Goal: Transaction & Acquisition: Purchase product/service

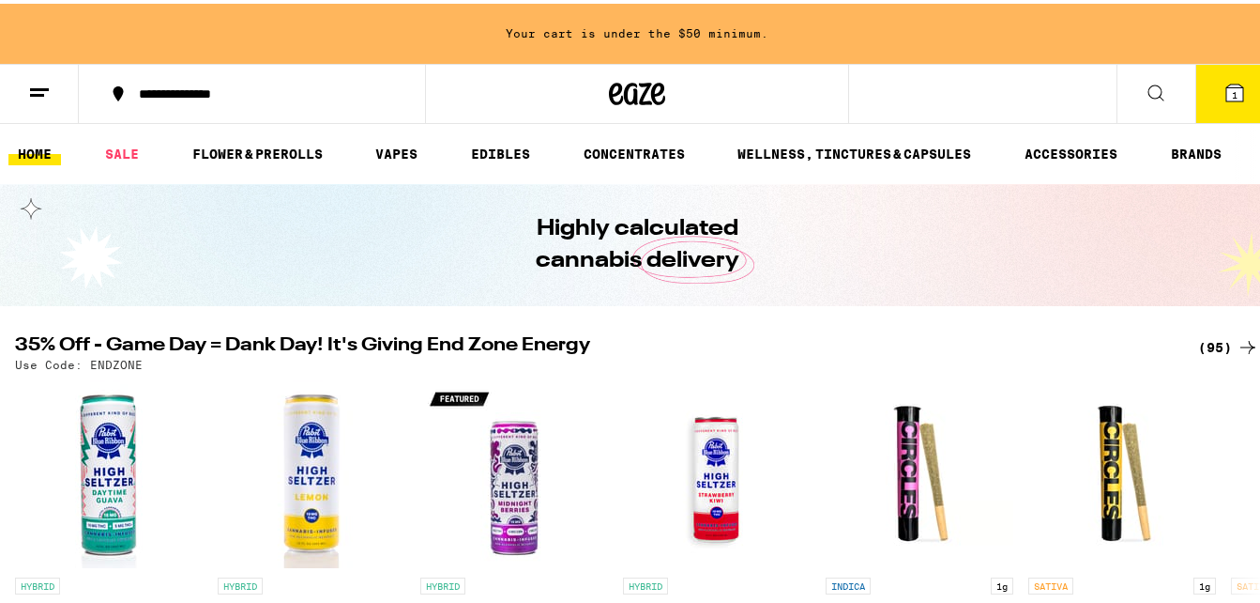
click at [55, 85] on button at bounding box center [39, 90] width 79 height 59
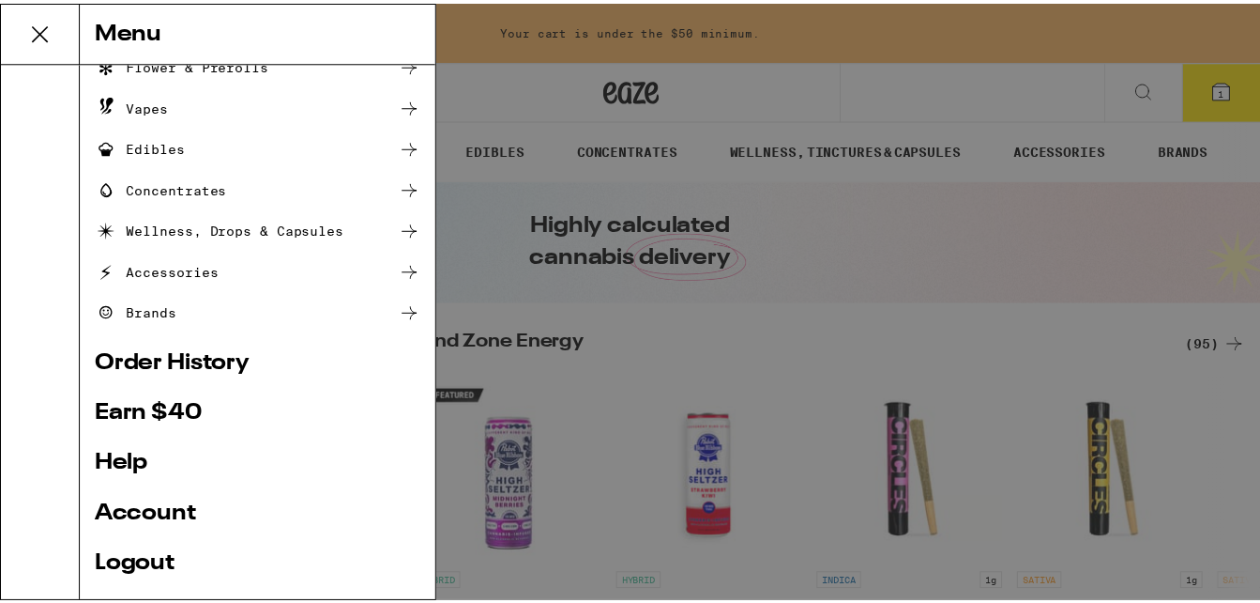
scroll to position [260, 0]
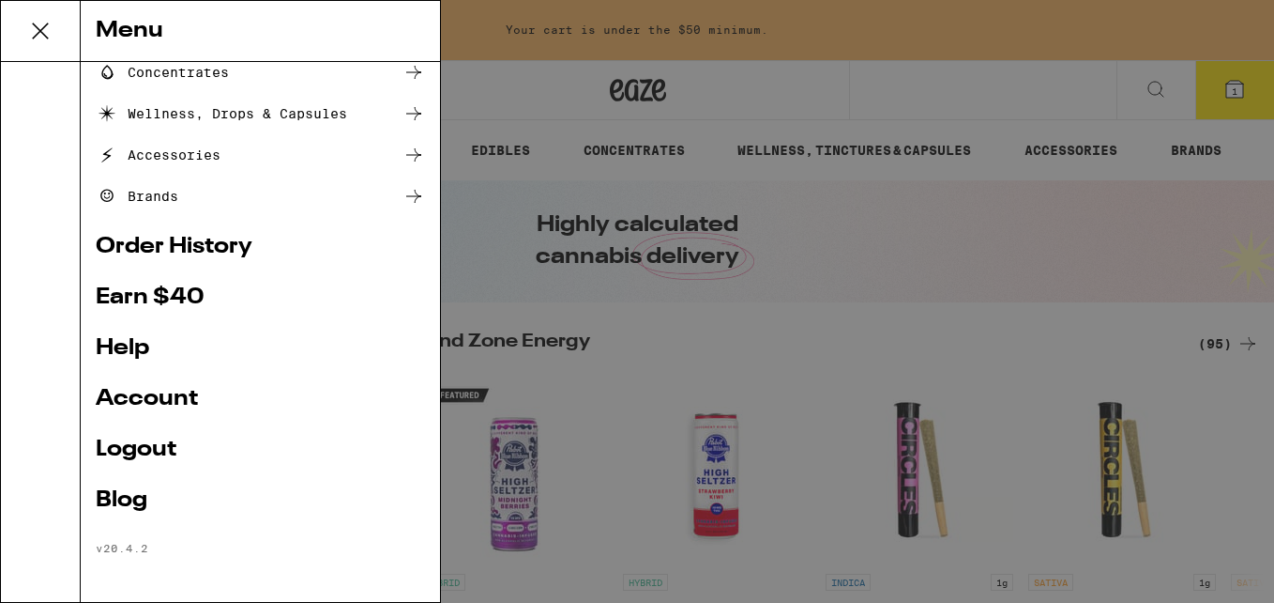
click at [152, 401] on link "Account" at bounding box center [260, 399] width 329 height 23
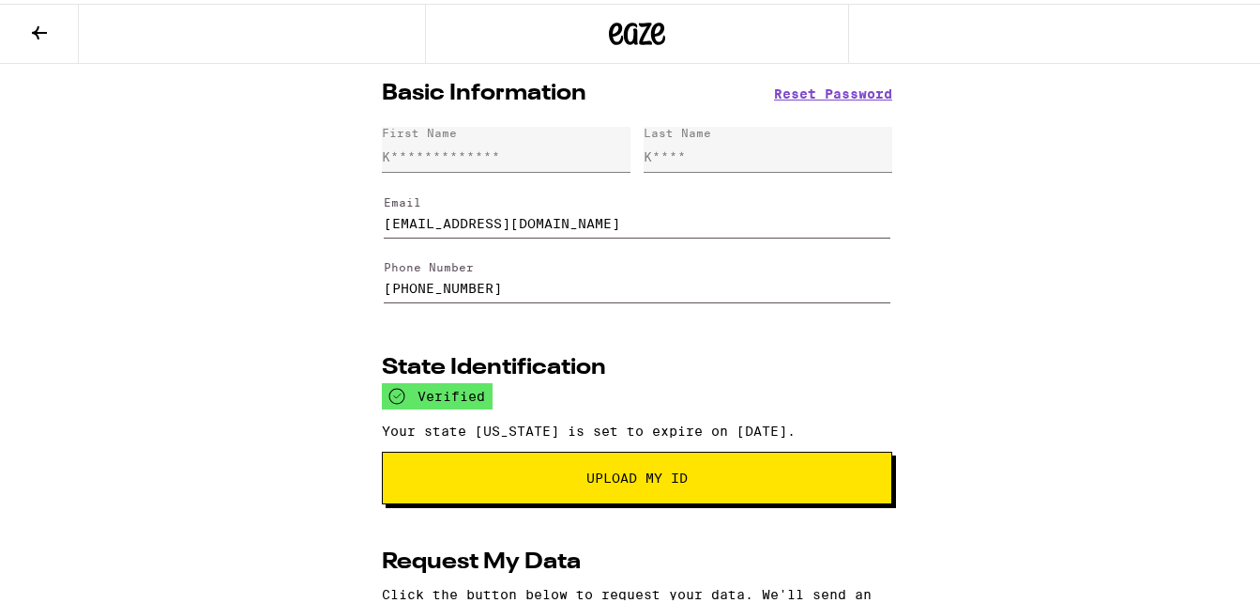
click at [38, 32] on icon at bounding box center [39, 29] width 15 height 13
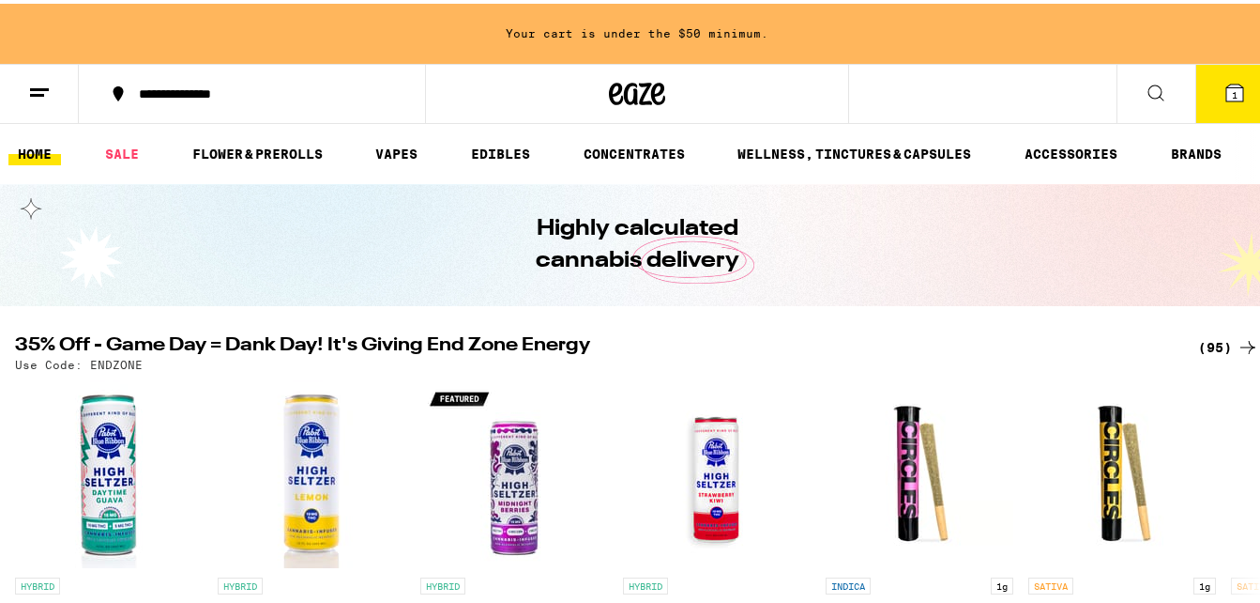
click at [1232, 97] on span "1" at bounding box center [1235, 90] width 6 height 11
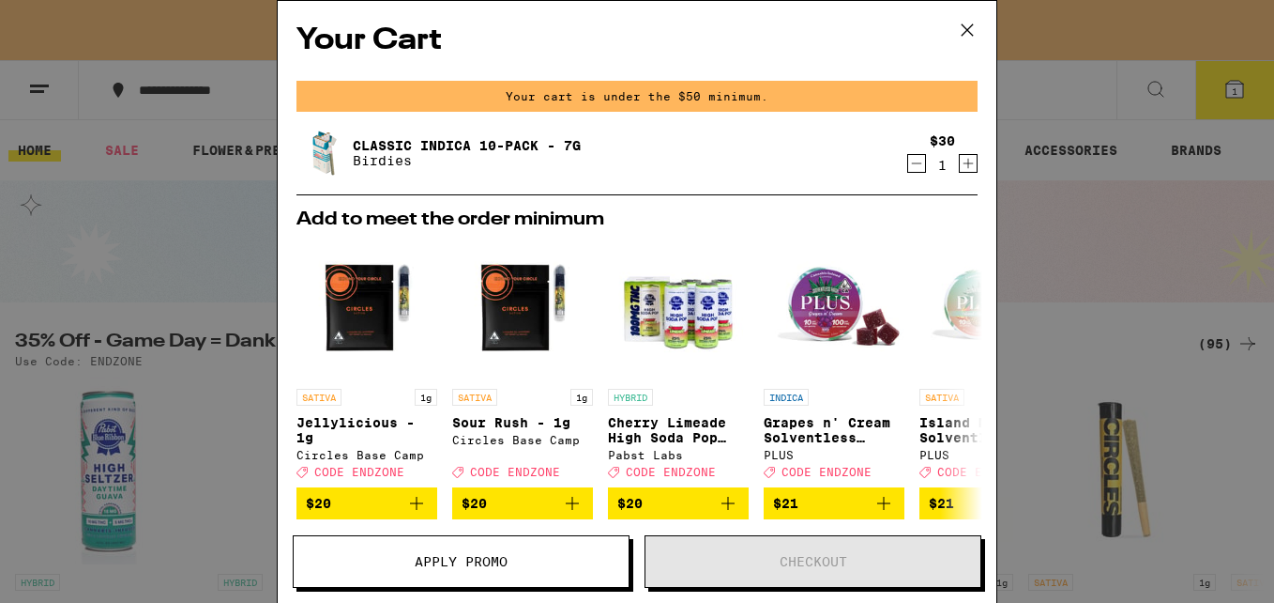
click at [908, 163] on icon "Decrement" at bounding box center [916, 163] width 17 height 23
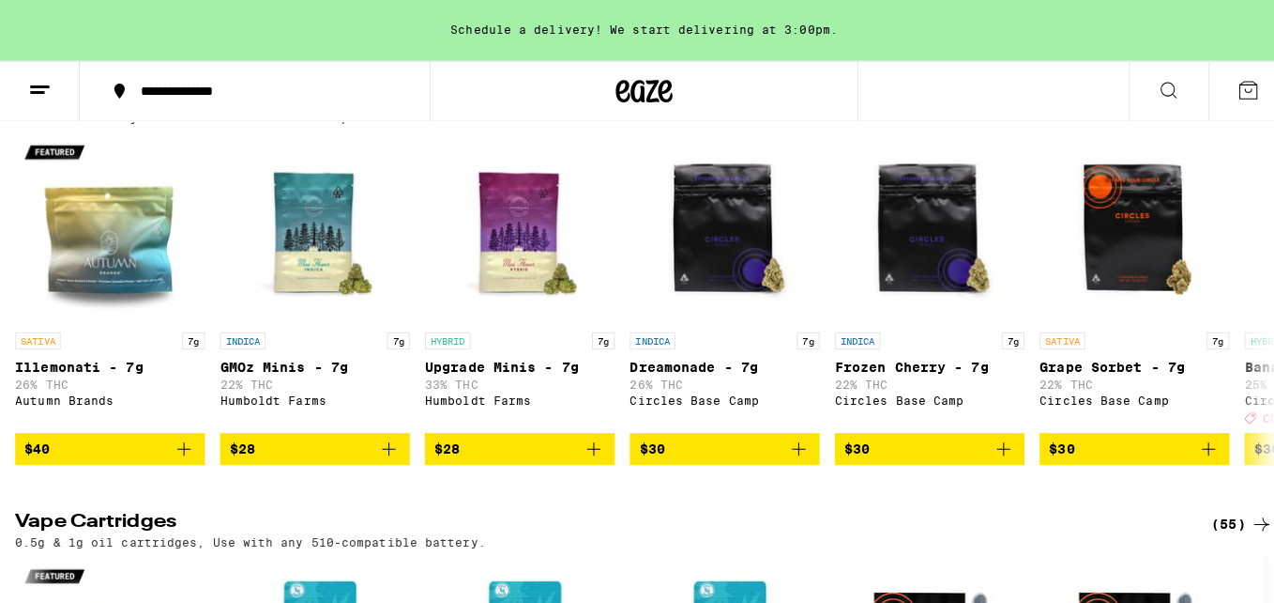
scroll to position [1983, 0]
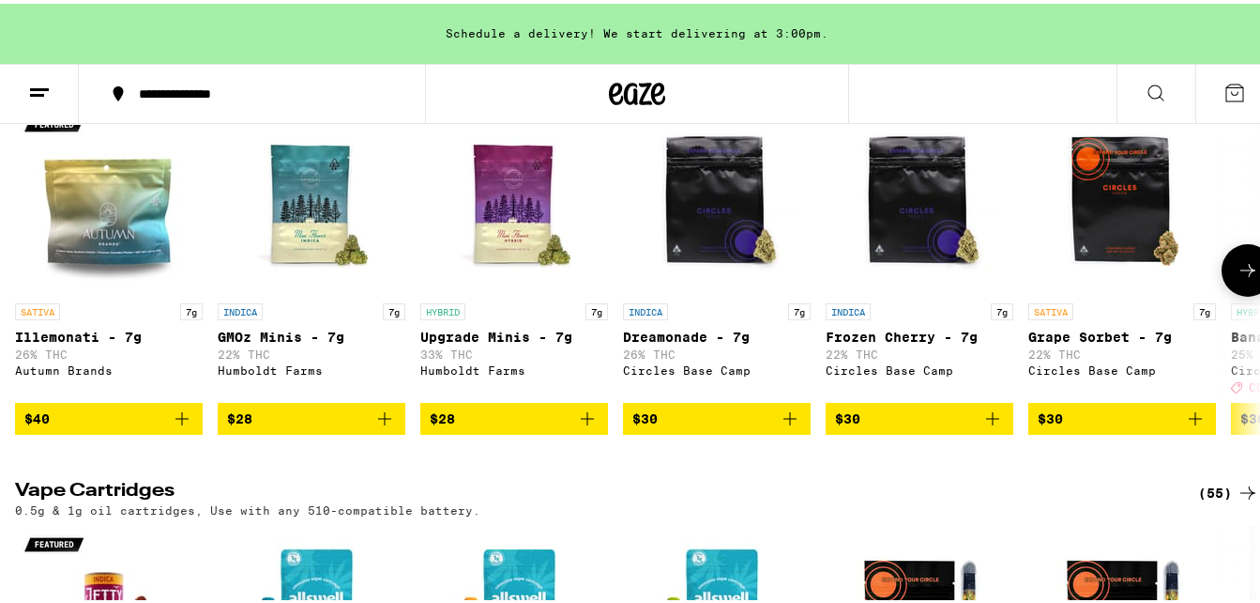
click at [793, 426] on icon "Add to bag" at bounding box center [790, 415] width 23 height 23
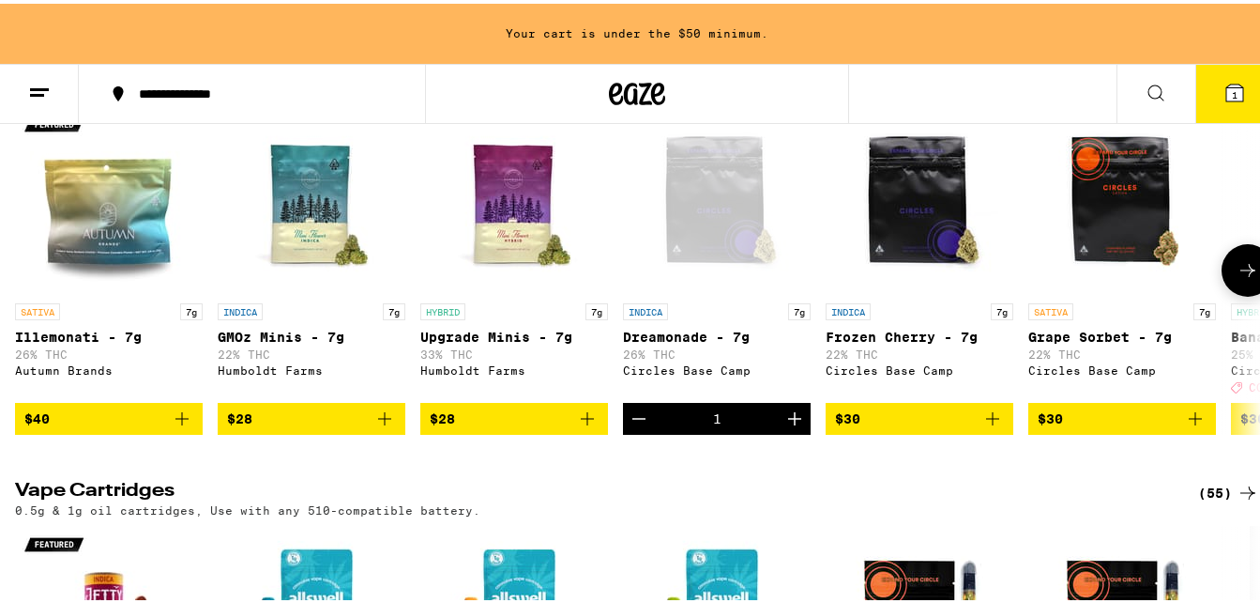
click at [994, 426] on icon "Add to bag" at bounding box center [993, 415] width 23 height 23
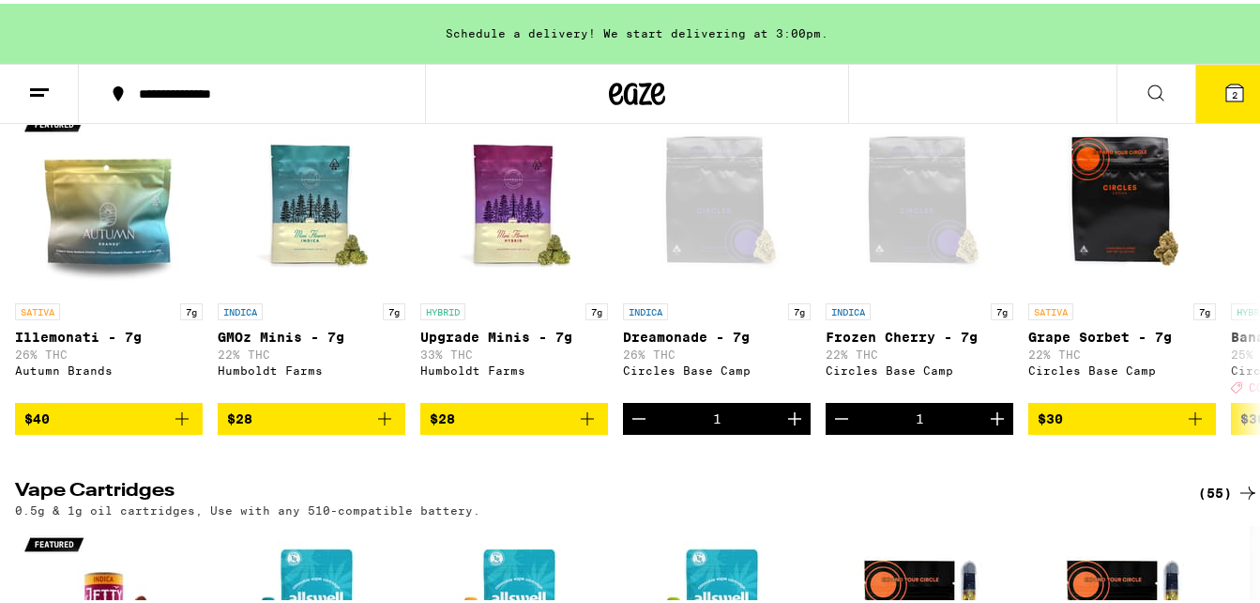
click at [1232, 91] on span "2" at bounding box center [1235, 90] width 6 height 11
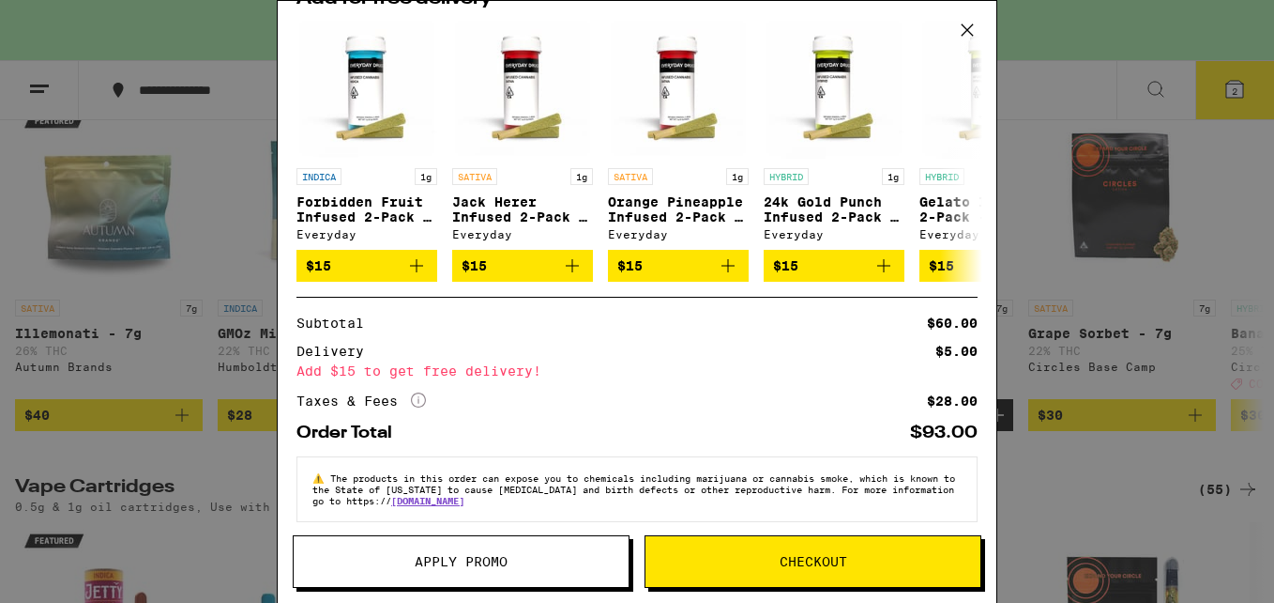
scroll to position [309, 0]
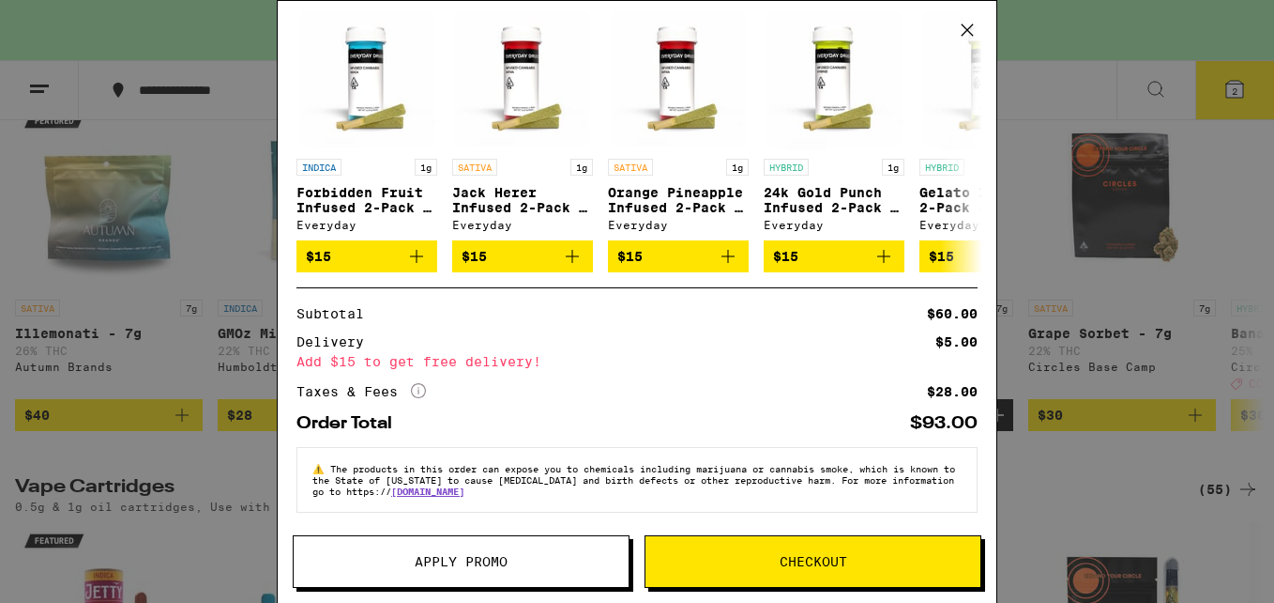
click at [820, 566] on span "Checkout" at bounding box center [814, 561] width 68 height 13
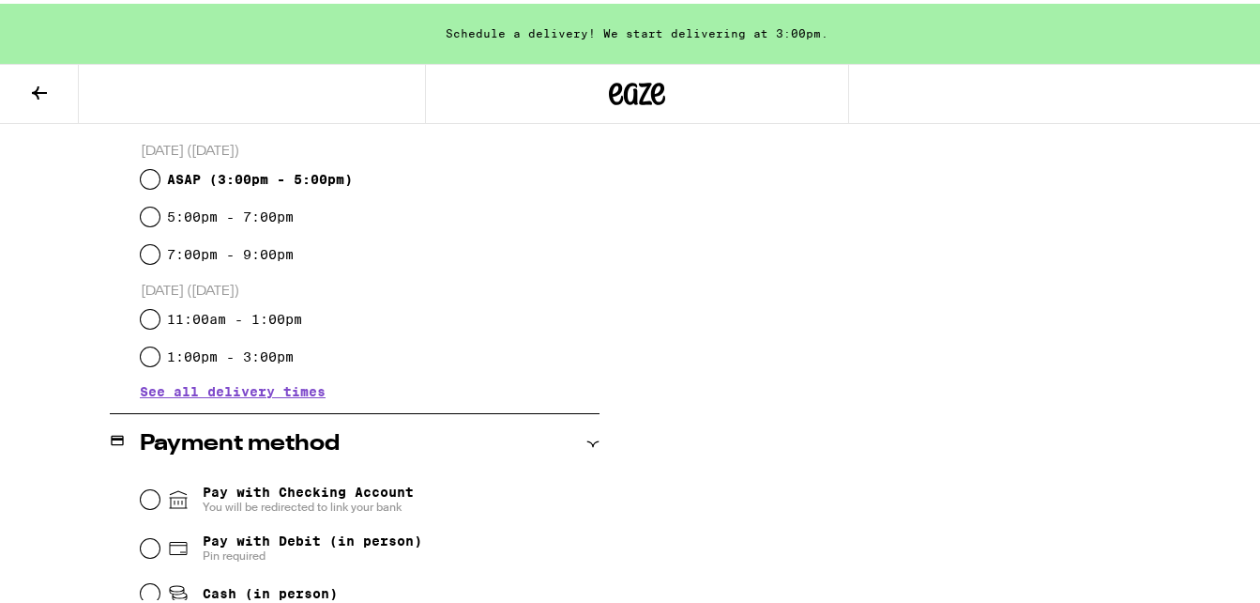
scroll to position [728, 0]
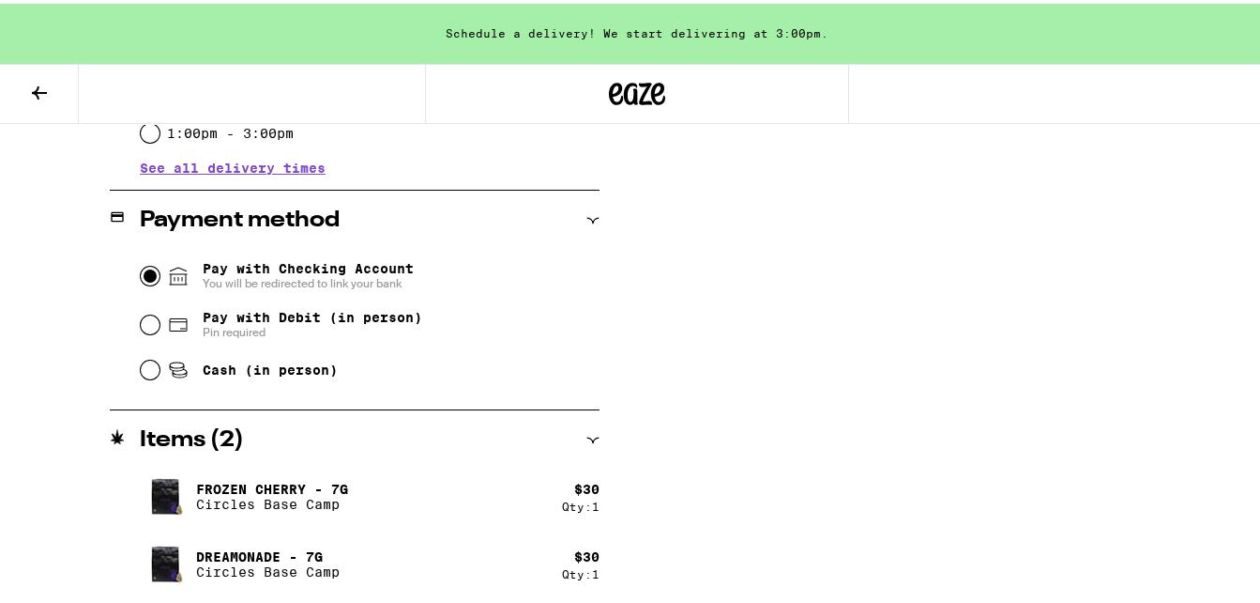
click at [141, 276] on input "Pay with Checking Account You will be redirected to link your bank" at bounding box center [150, 272] width 19 height 19
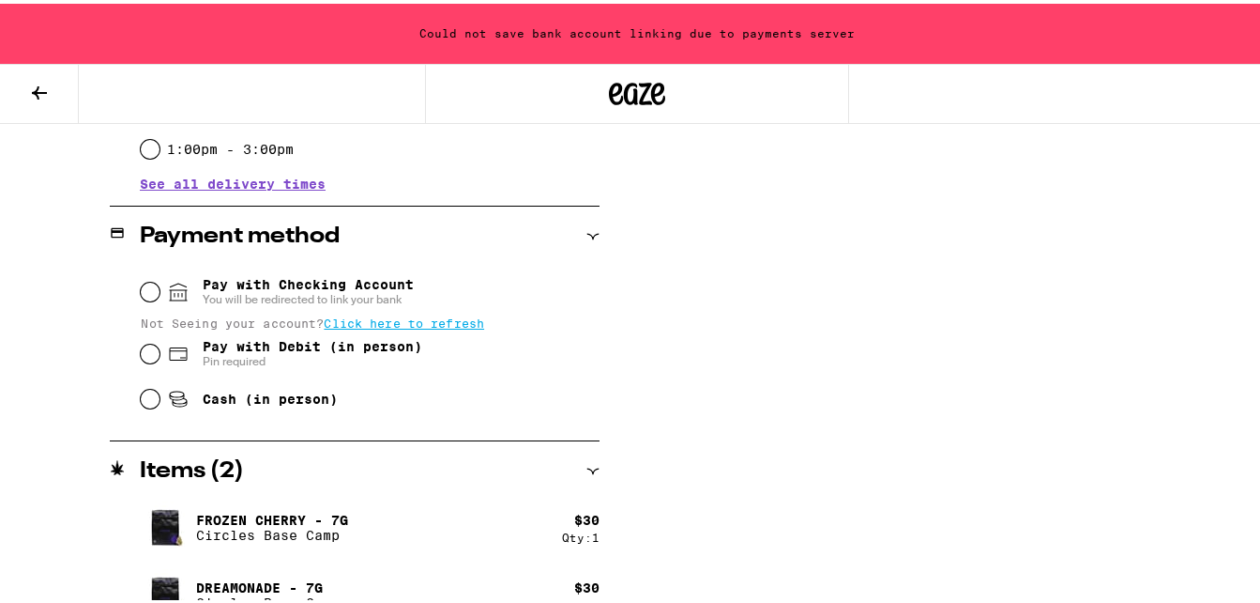
scroll to position [743, 0]
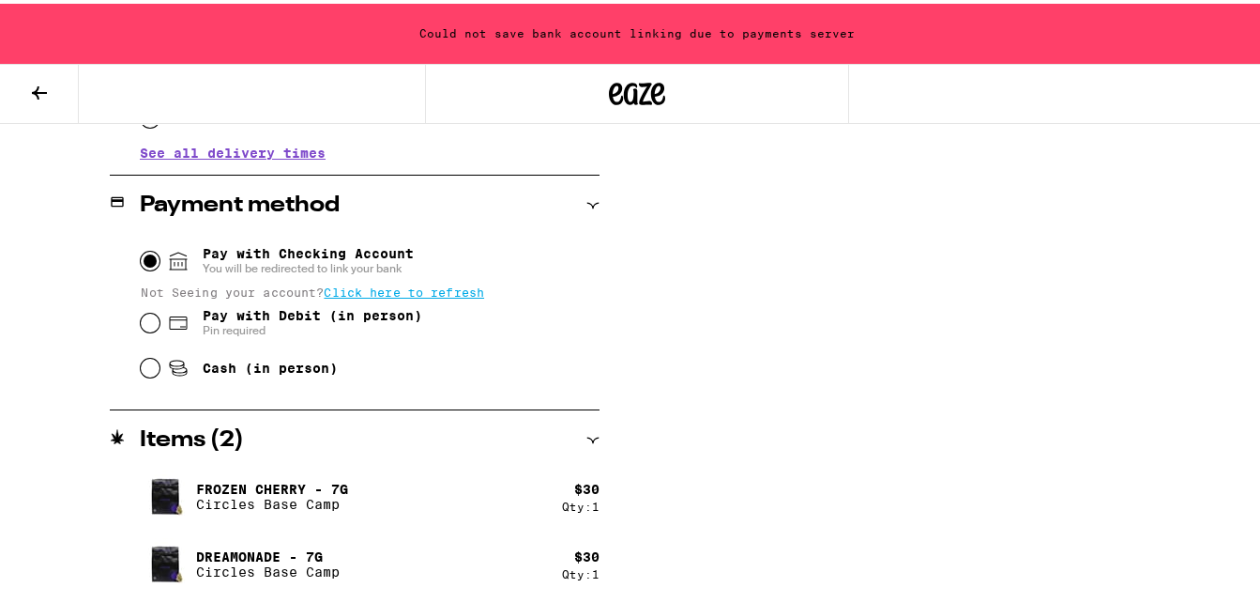
click at [146, 254] on input "Pay with Checking Account You will be redirected to link your bank" at bounding box center [150, 257] width 19 height 19
click at [145, 257] on input "Pay with Checking Account You will be redirected to link your bank" at bounding box center [150, 257] width 19 height 19
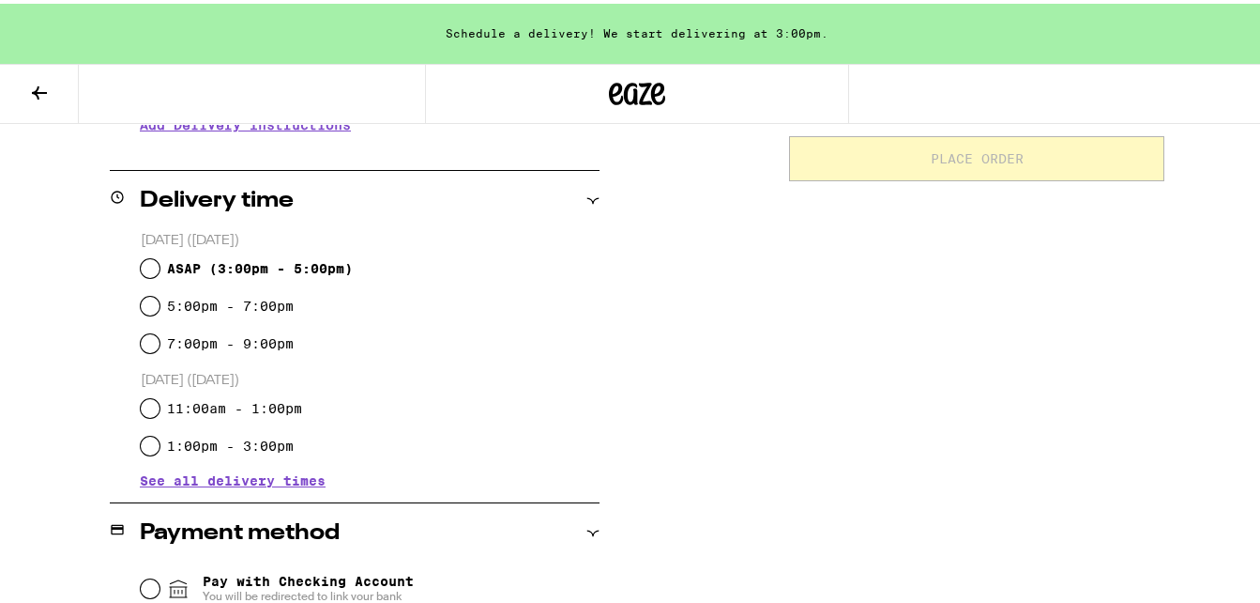
scroll to position [422, 0]
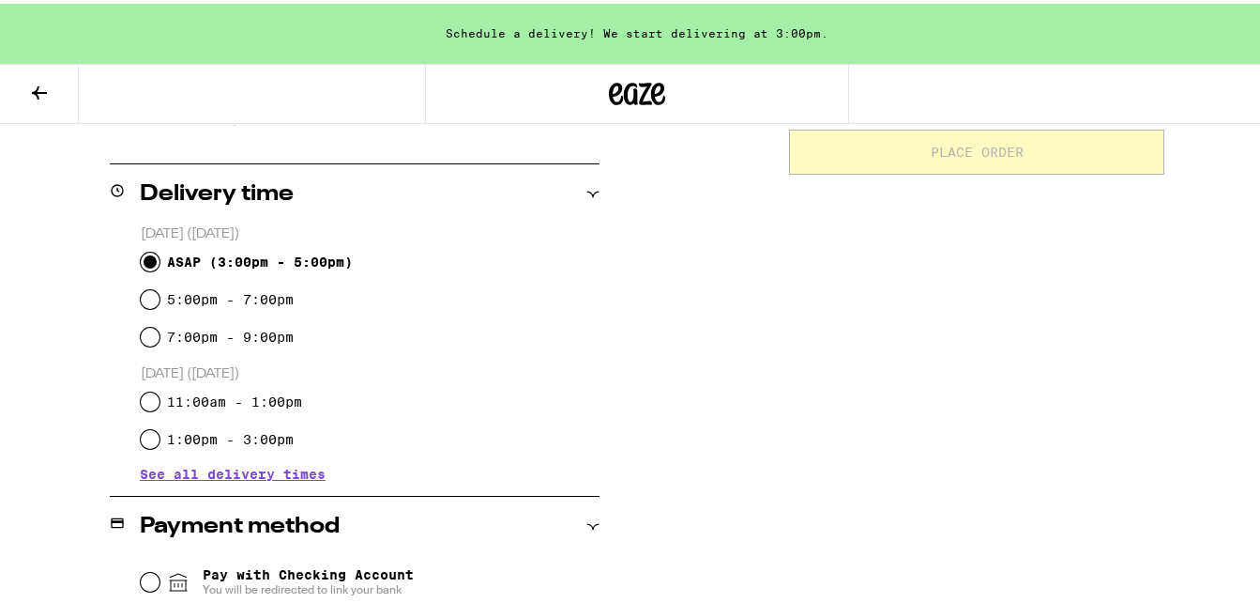
click at [150, 260] on input "ASAP ( 3:00pm - 5:00pm )" at bounding box center [150, 258] width 19 height 19
radio input "true"
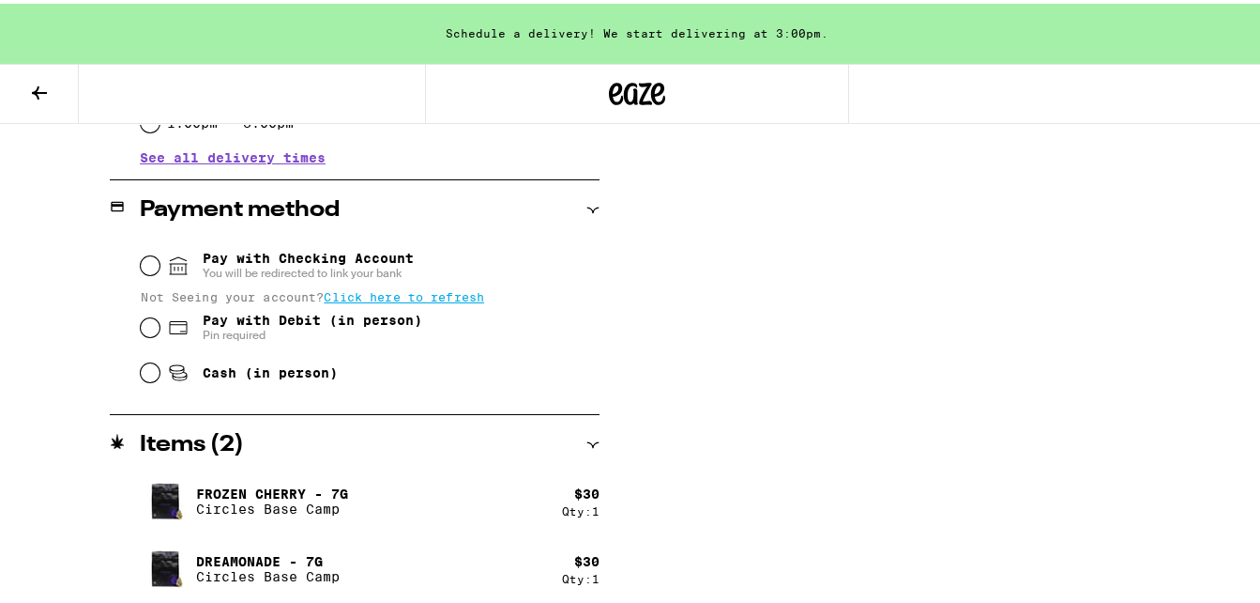
scroll to position [743, 0]
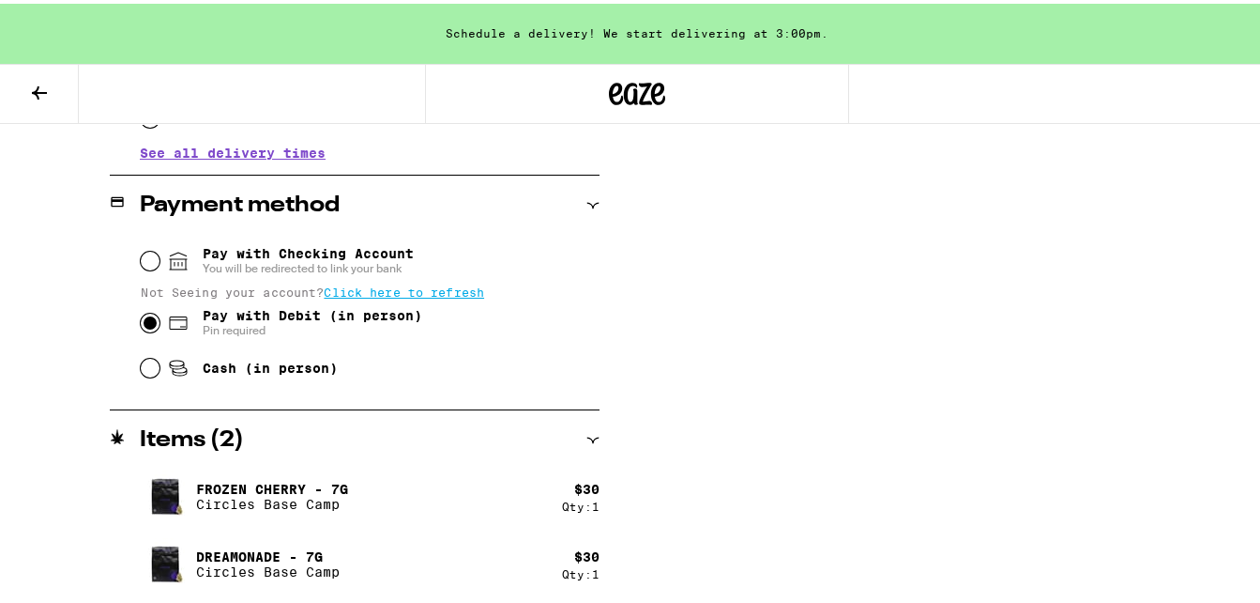
click at [145, 328] on input "Pay with Debit (in person) Pin required" at bounding box center [150, 319] width 19 height 19
radio input "true"
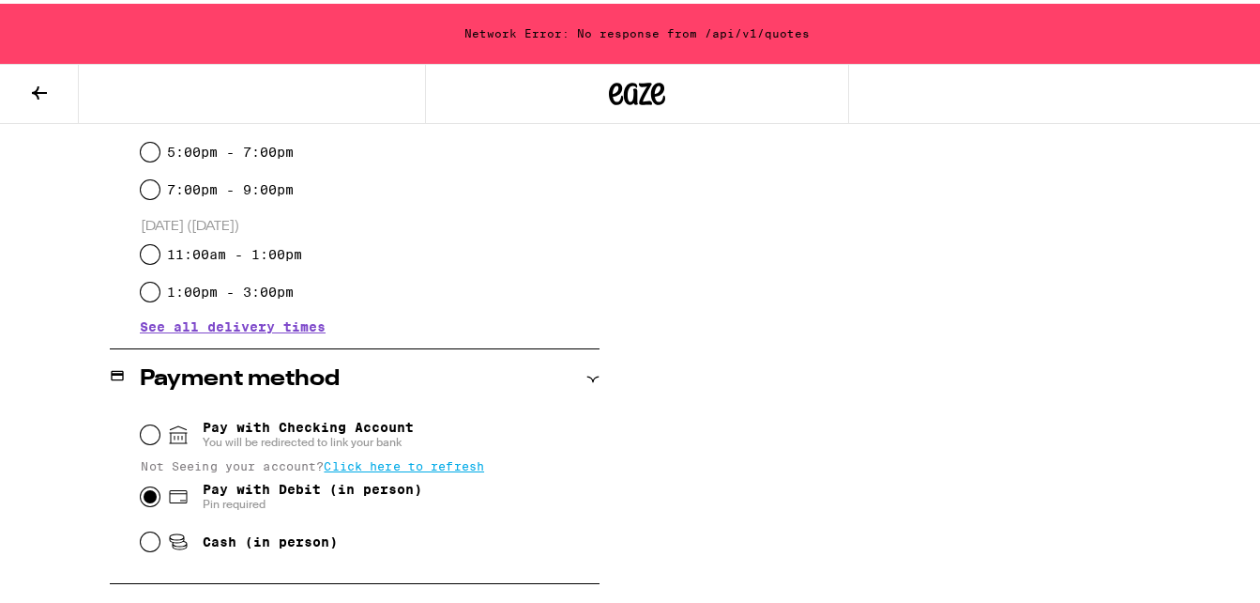
scroll to position [585, 0]
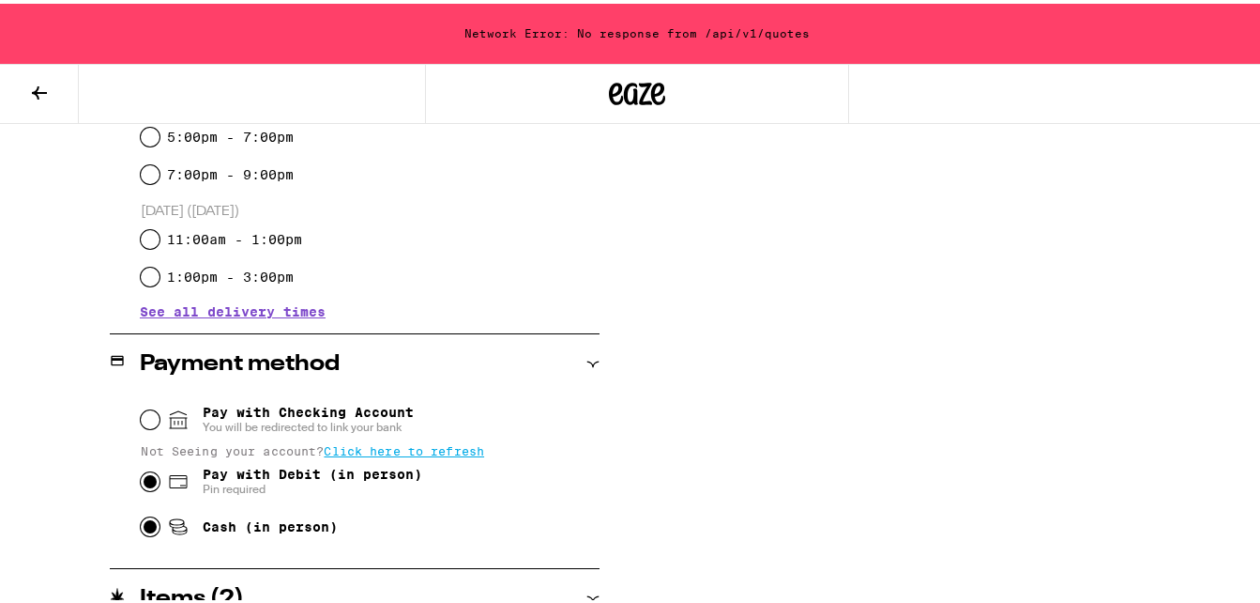
click at [146, 526] on input "Cash (in person)" at bounding box center [150, 522] width 19 height 19
radio input "true"
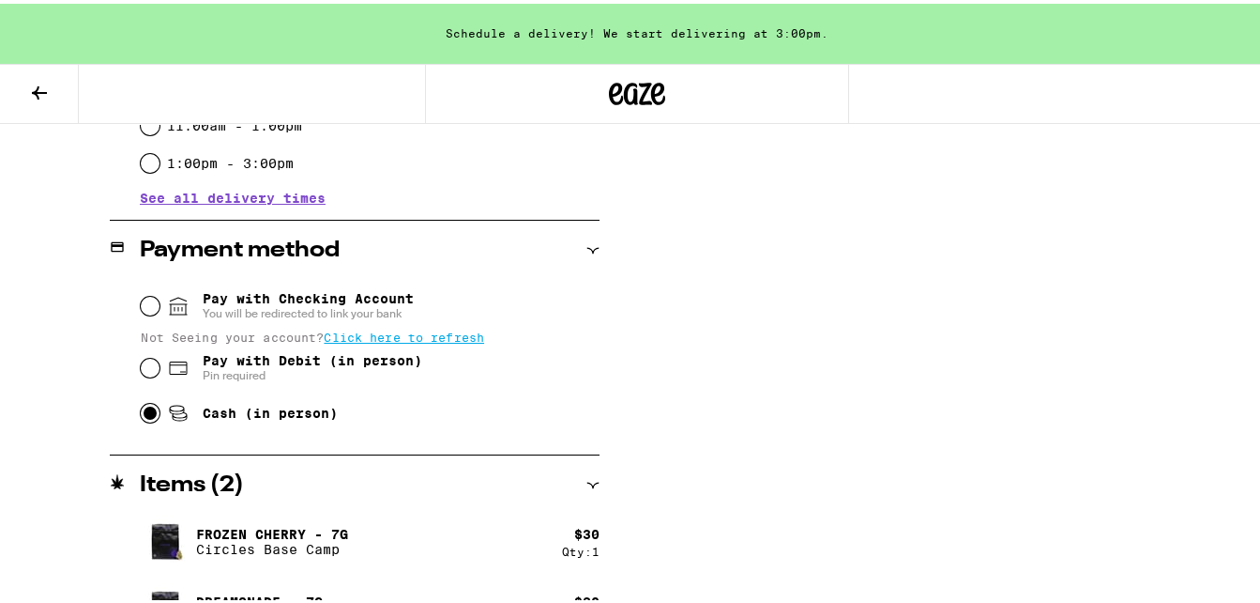
scroll to position [743, 0]
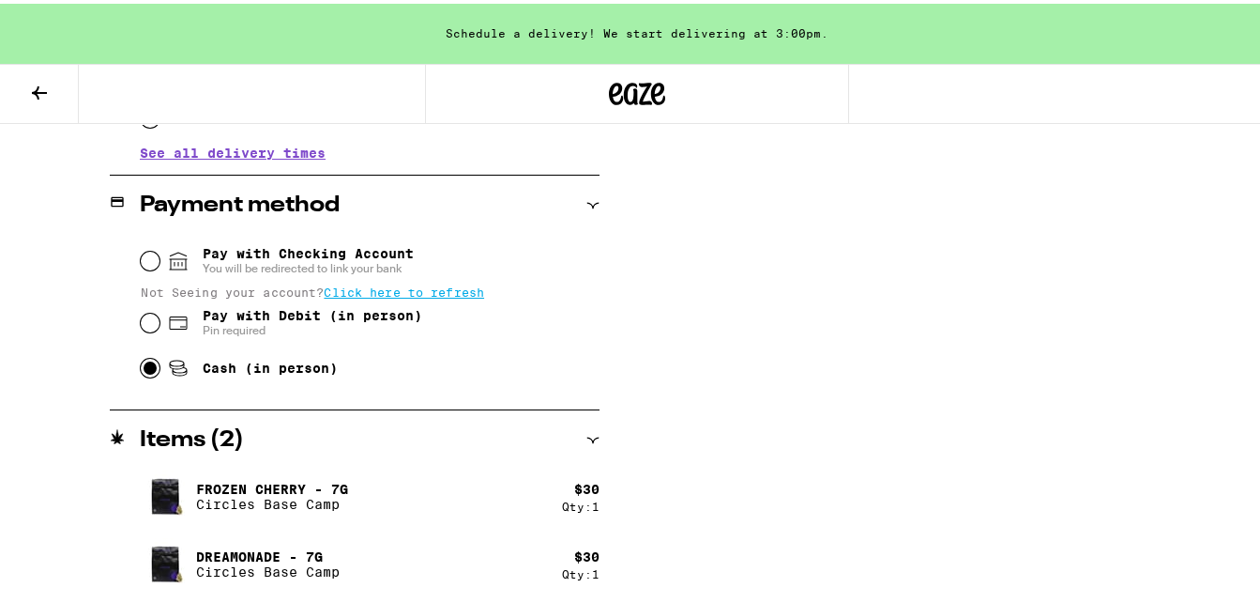
click at [142, 313] on div "Pay with Debit (in person) Pin required" at bounding box center [370, 319] width 459 height 49
click at [379, 295] on span "Click here to refresh" at bounding box center [404, 288] width 160 height 13
click at [152, 324] on input "Pay with Debit (in person) Pin required" at bounding box center [150, 319] width 19 height 19
radio input "true"
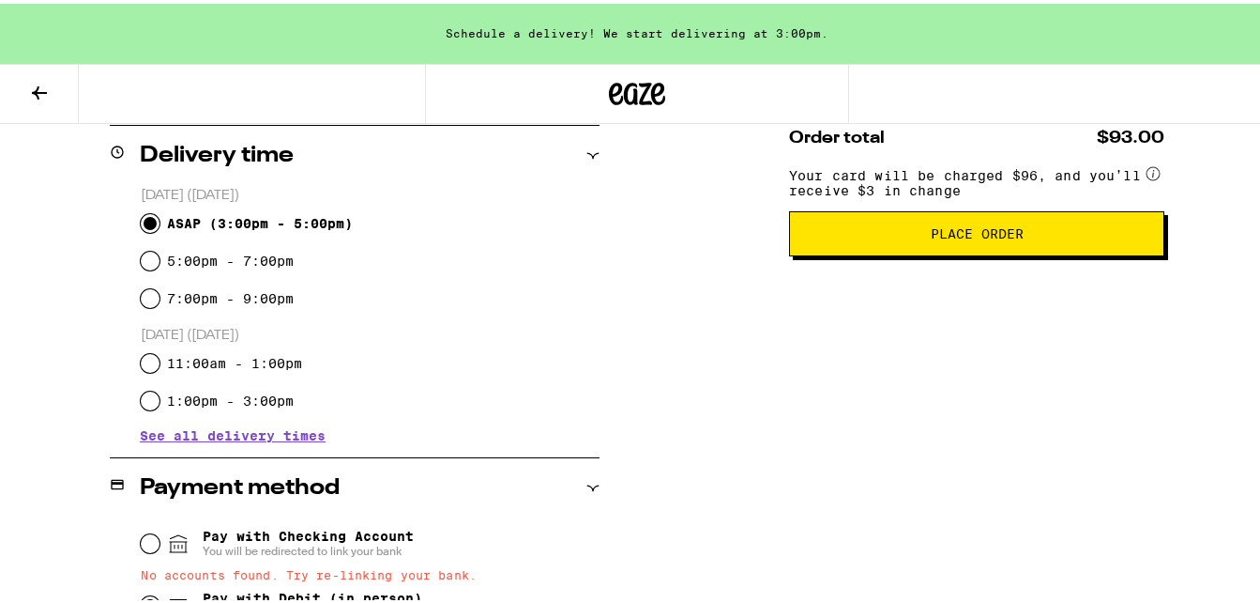
scroll to position [459, 0]
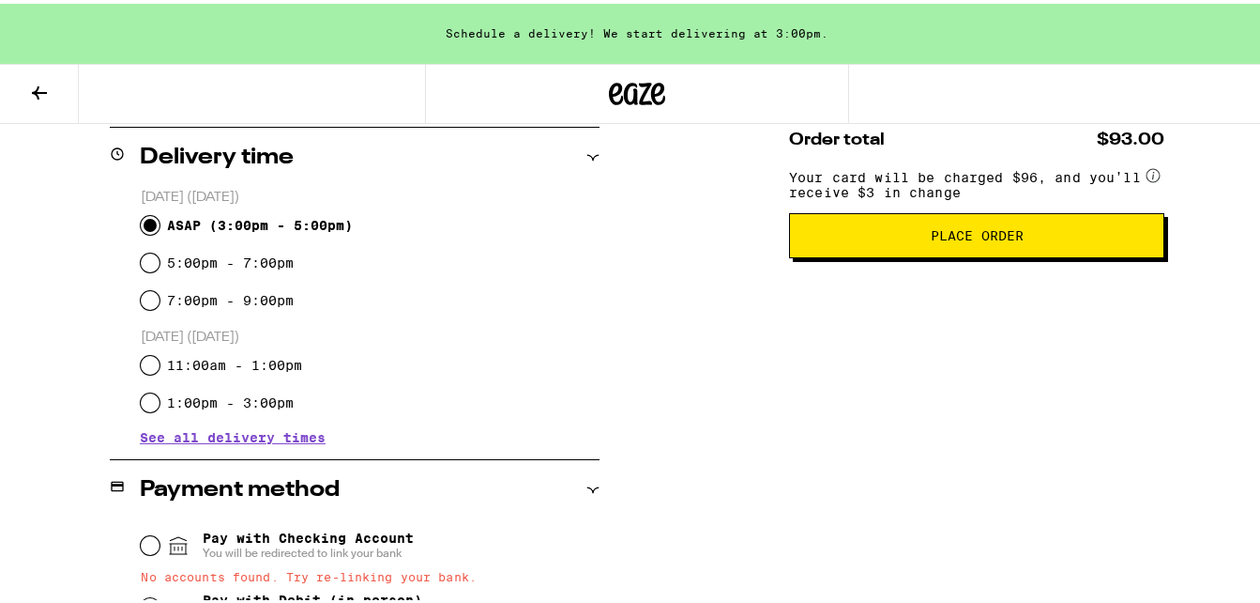
click at [986, 237] on span "Place Order" at bounding box center [977, 231] width 93 height 13
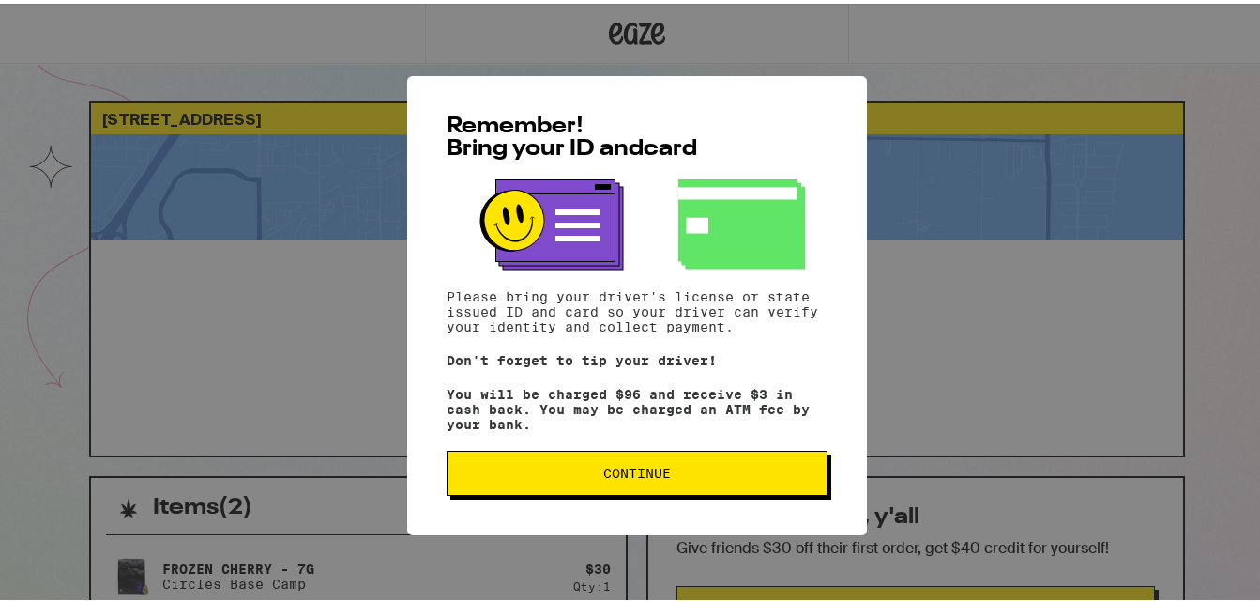
click at [614, 462] on button "Continue" at bounding box center [637, 469] width 381 height 45
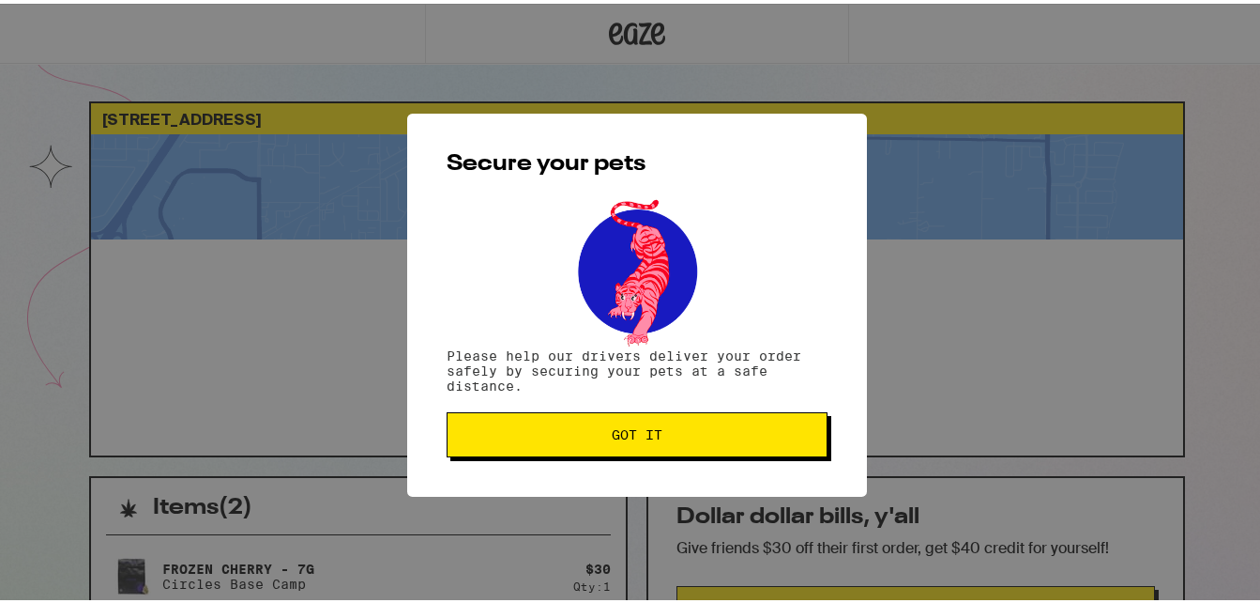
click at [600, 435] on span "Got it" at bounding box center [637, 430] width 349 height 13
